Goal: Information Seeking & Learning: Learn about a topic

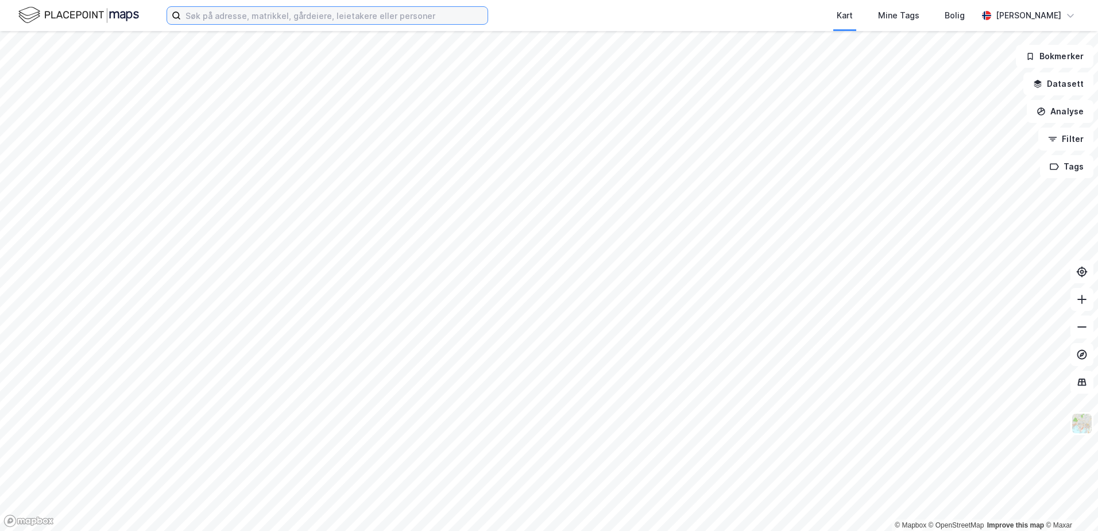
click at [205, 21] on input at bounding box center [334, 15] width 307 height 17
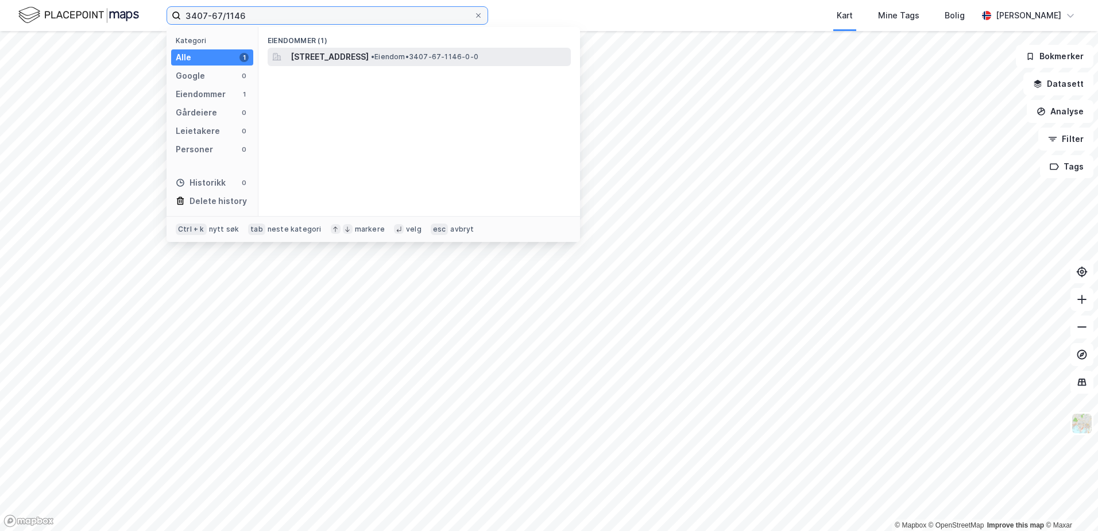
type input "3407-67/1146"
click at [346, 56] on span "[STREET_ADDRESS]" at bounding box center [330, 57] width 78 height 14
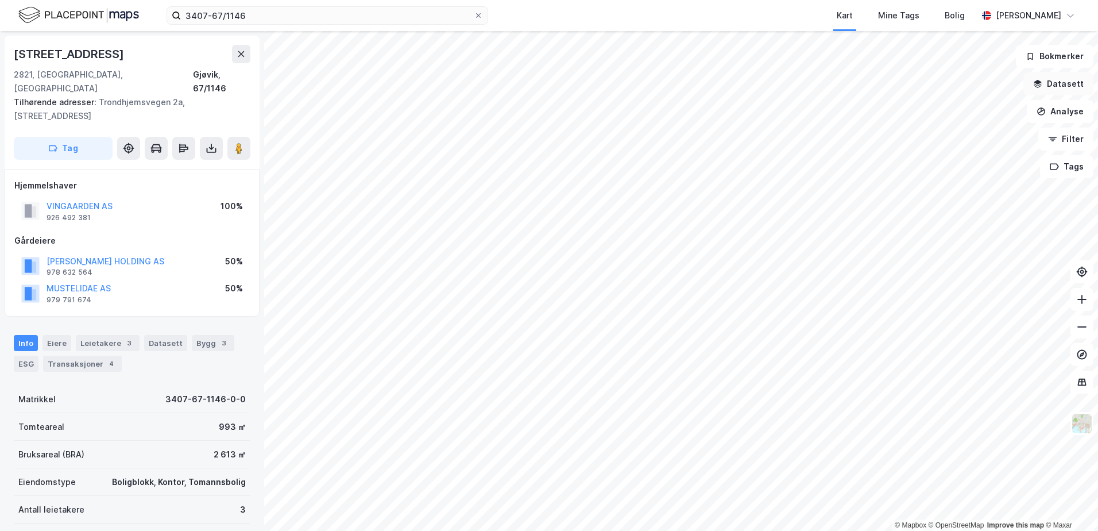
click at [1043, 86] on icon "button" at bounding box center [1037, 83] width 9 height 9
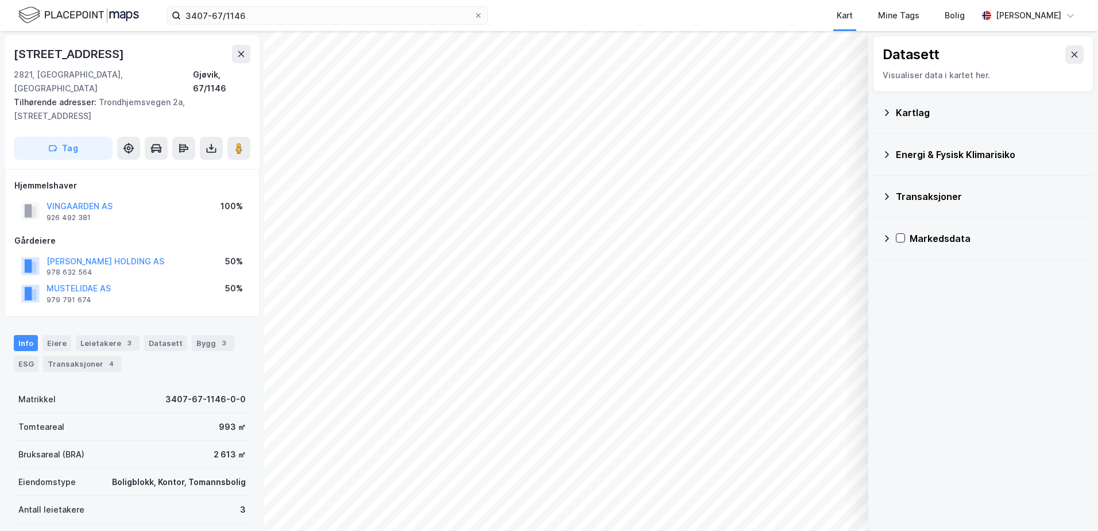
click at [888, 112] on icon at bounding box center [887, 112] width 4 height 6
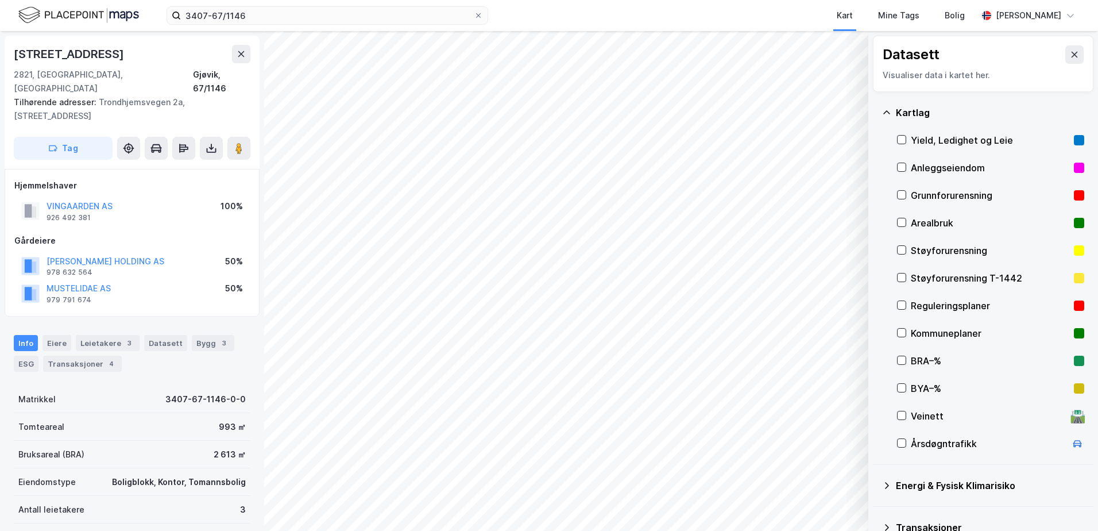
click at [923, 307] on div "Reguleringsplaner" at bounding box center [990, 306] width 159 height 14
click at [899, 308] on icon at bounding box center [902, 305] width 8 height 8
click at [889, 114] on icon at bounding box center [886, 112] width 9 height 9
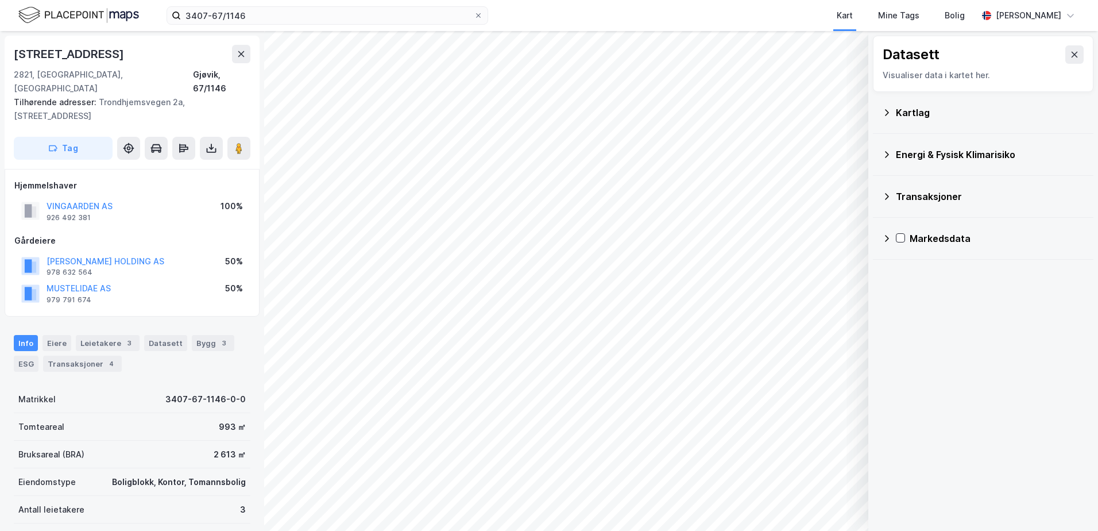
click at [888, 156] on icon at bounding box center [886, 154] width 9 height 9
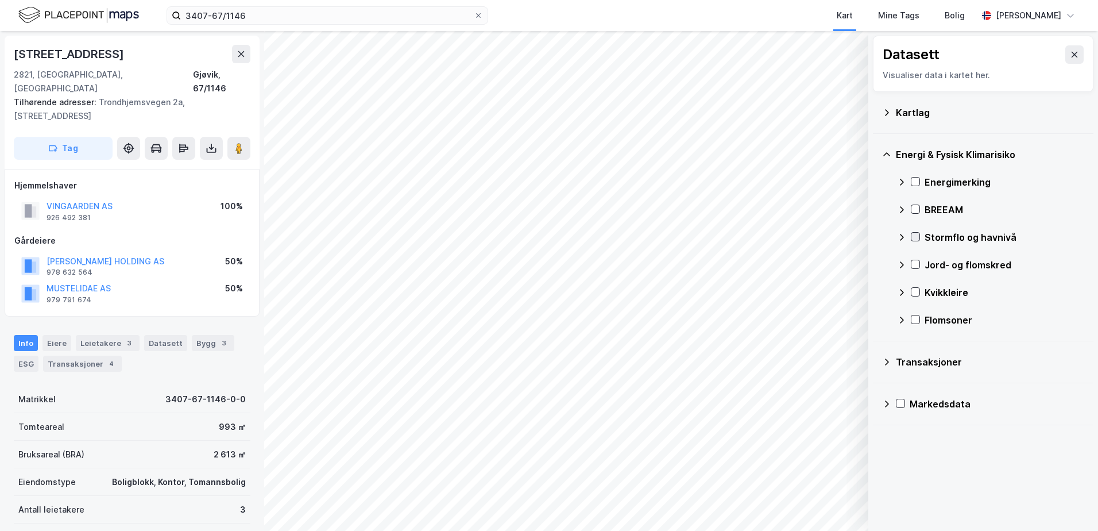
click at [916, 237] on icon at bounding box center [916, 237] width 6 height 4
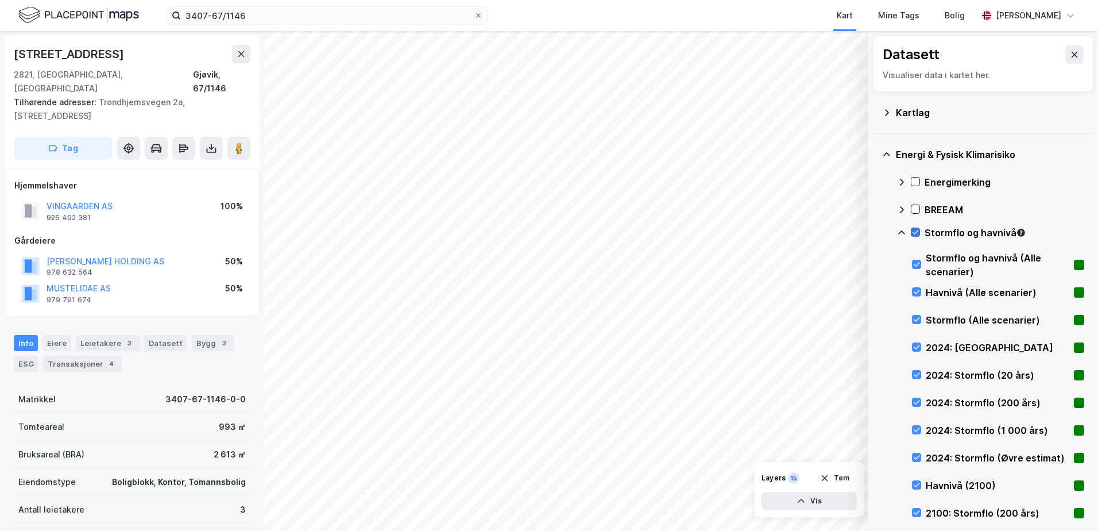
click at [915, 232] on icon at bounding box center [916, 232] width 8 height 8
click at [903, 233] on icon at bounding box center [901, 232] width 9 height 9
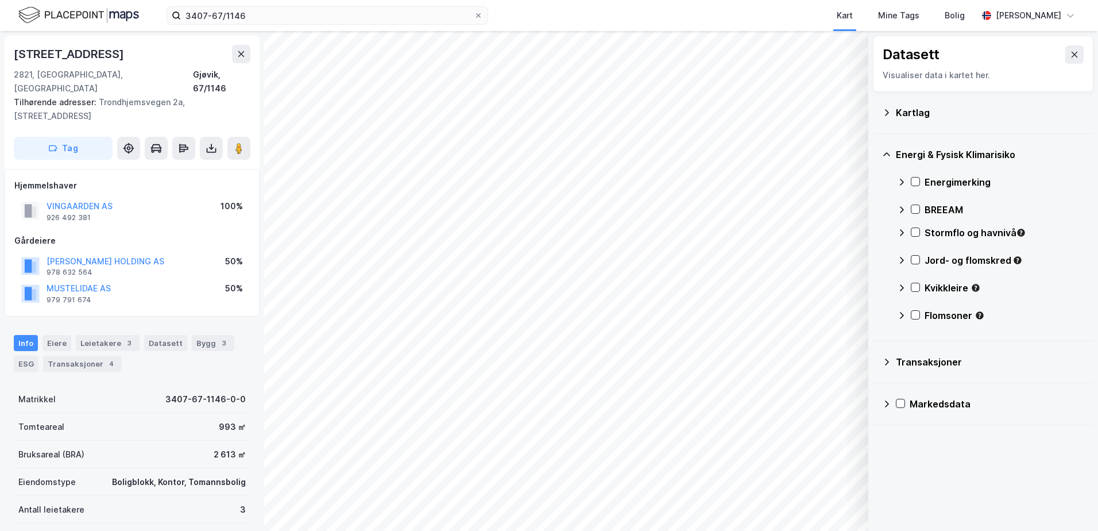
click at [901, 233] on icon at bounding box center [901, 232] width 9 height 9
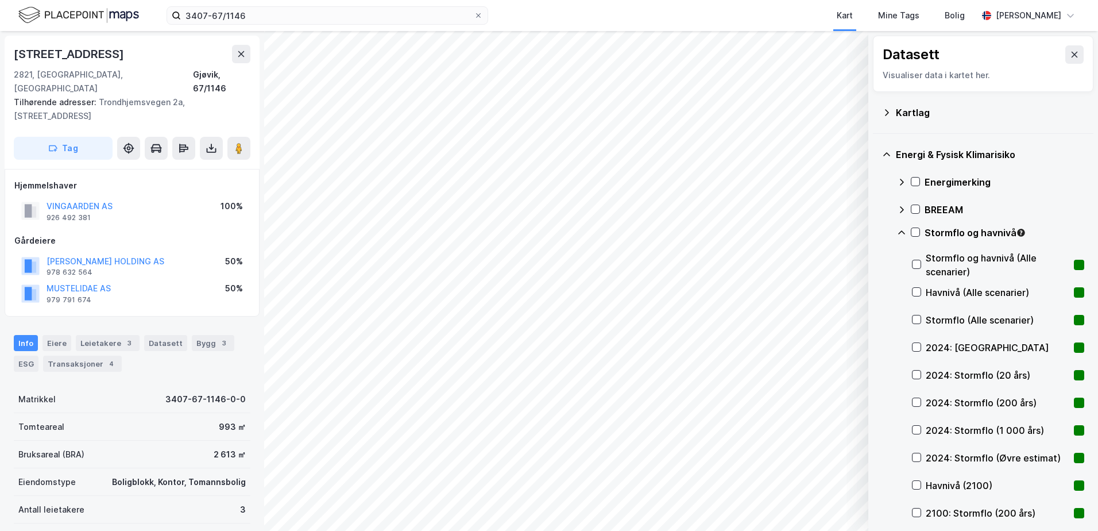
click at [905, 229] on icon at bounding box center [901, 232] width 9 height 9
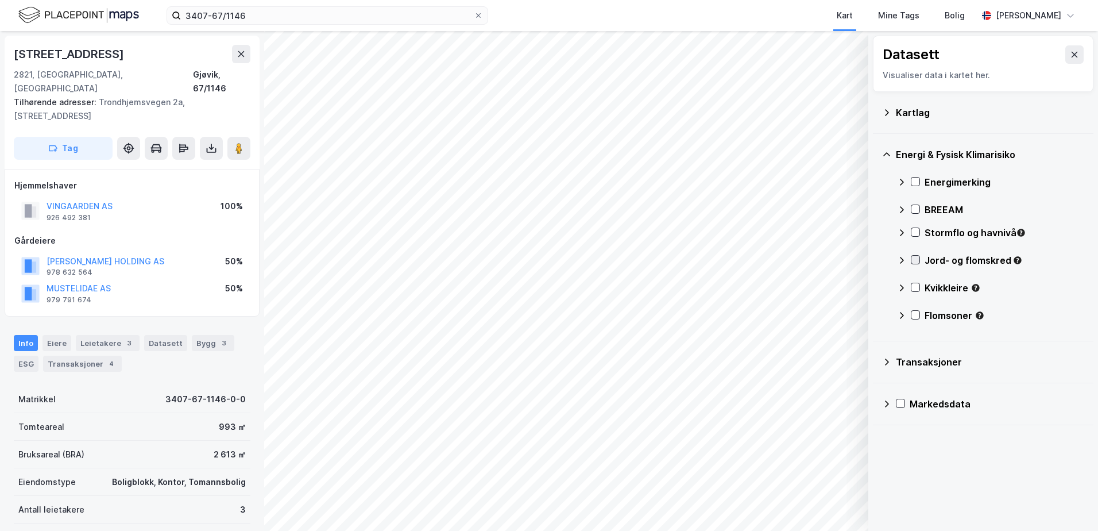
click at [917, 260] on icon at bounding box center [916, 260] width 6 height 4
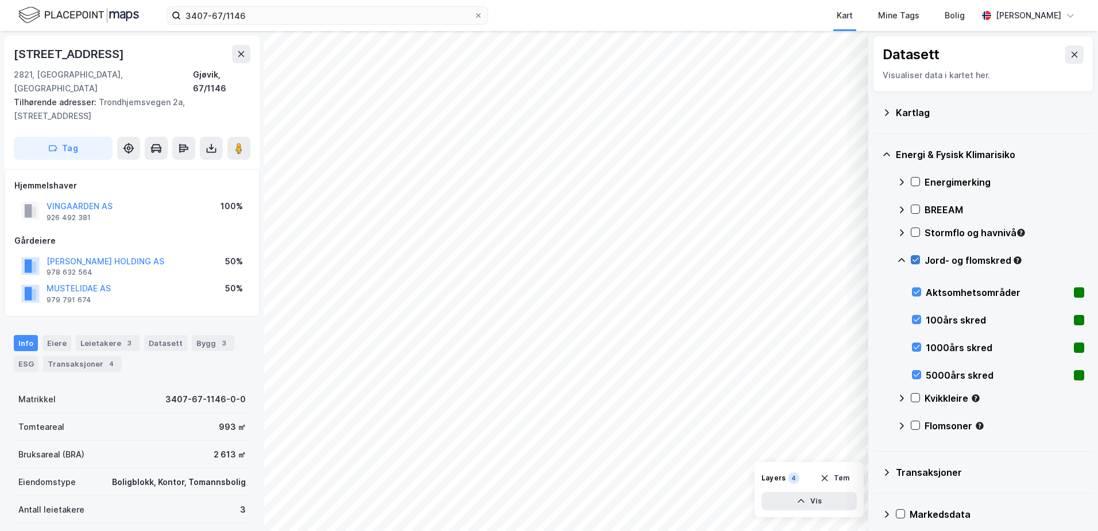
click at [917, 260] on icon at bounding box center [916, 260] width 6 height 4
click at [900, 258] on icon at bounding box center [901, 260] width 9 height 9
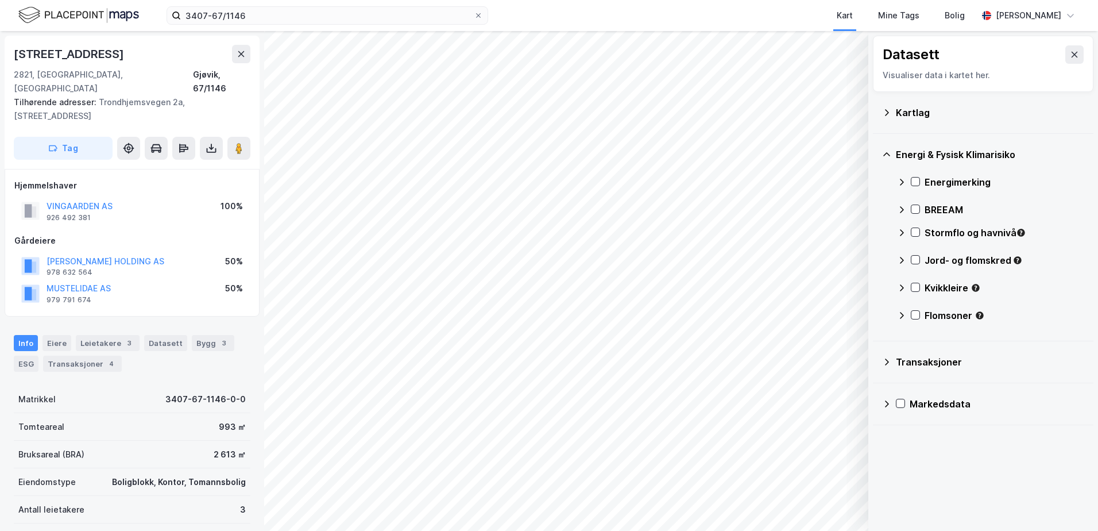
click at [920, 287] on div "Kvikkleire" at bounding box center [990, 293] width 187 height 28
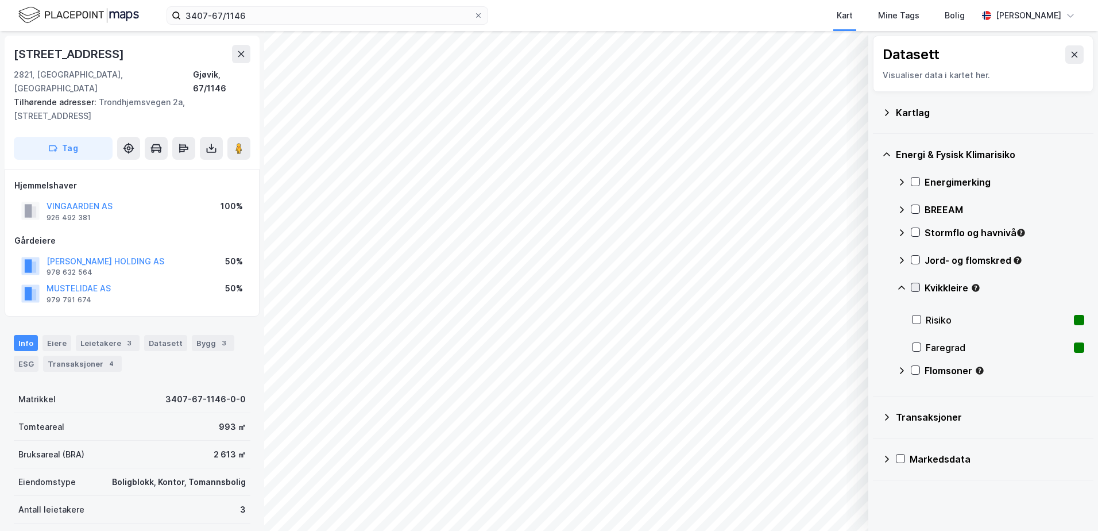
click at [916, 288] on icon at bounding box center [916, 288] width 6 height 4
click at [902, 285] on icon at bounding box center [901, 287] width 9 height 9
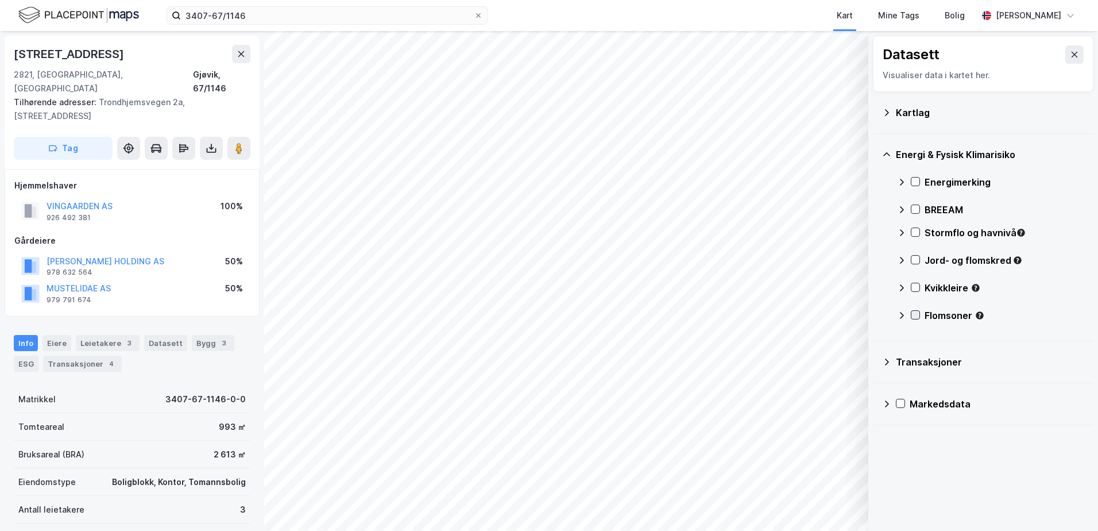
click at [916, 315] on icon at bounding box center [916, 315] width 6 height 4
